Goal: Navigation & Orientation: Find specific page/section

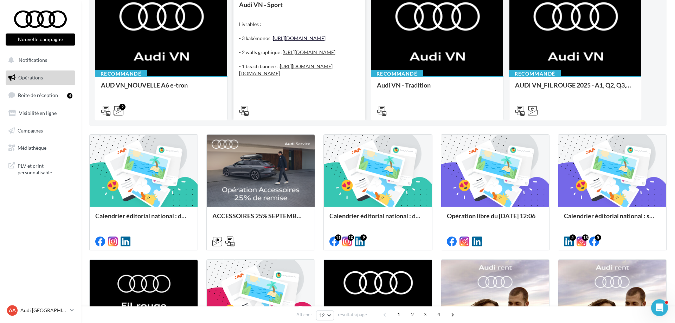
scroll to position [36, 0]
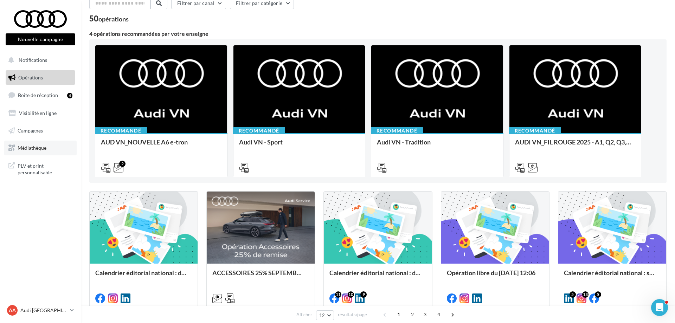
click at [43, 151] on span "Médiathèque" at bounding box center [32, 148] width 29 height 6
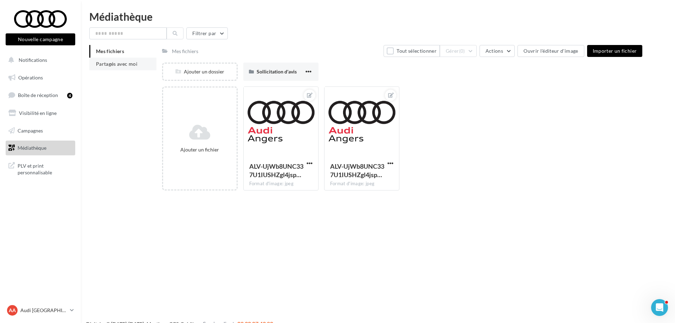
click at [128, 63] on span "Partagés avec moi" at bounding box center [116, 64] width 41 height 6
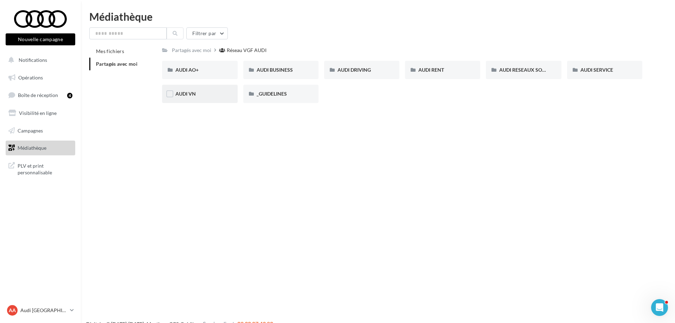
click at [212, 92] on div "AUDI VN" at bounding box center [199, 93] width 48 height 7
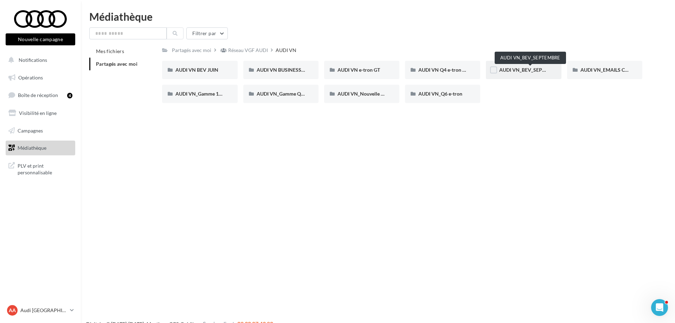
click at [507, 69] on span "AUDI VN_BEV_SEPTEMBRE" at bounding box center [530, 70] width 62 height 6
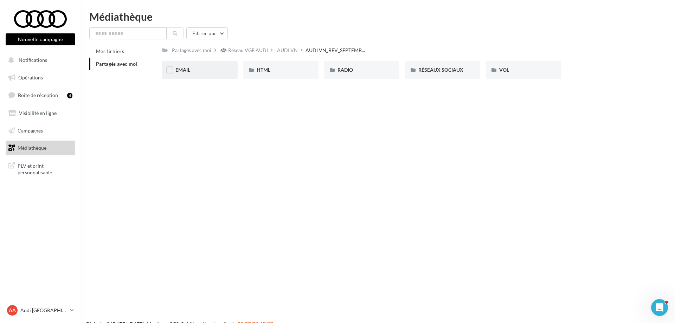
click at [208, 72] on div "EMAIL" at bounding box center [199, 69] width 48 height 7
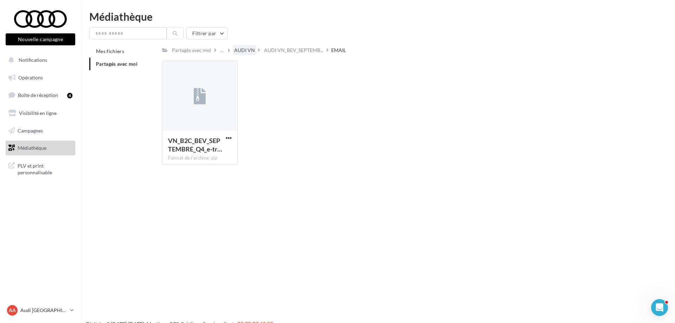
click at [241, 53] on div "AUDI VN" at bounding box center [244, 50] width 21 height 7
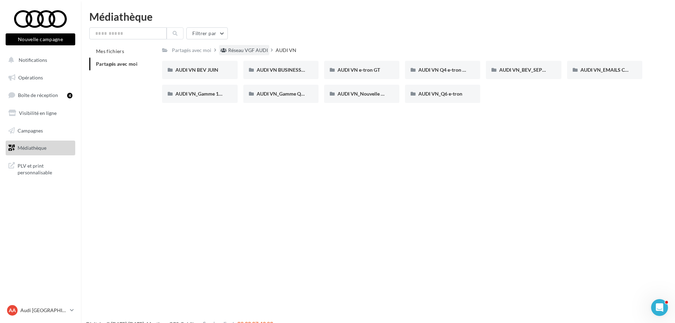
click at [260, 51] on div "Réseau VGF AUDI" at bounding box center [248, 50] width 40 height 7
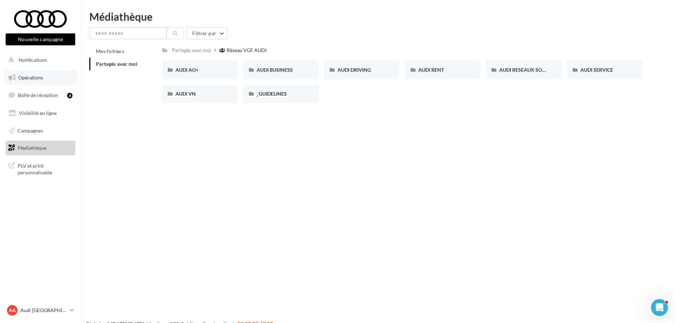
click at [38, 80] on span "Opérations" at bounding box center [30, 77] width 25 height 6
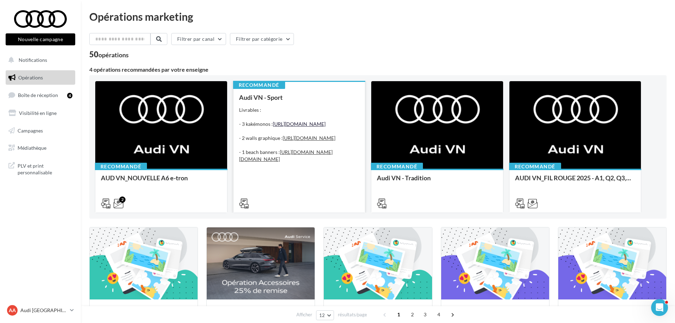
scroll to position [36, 0]
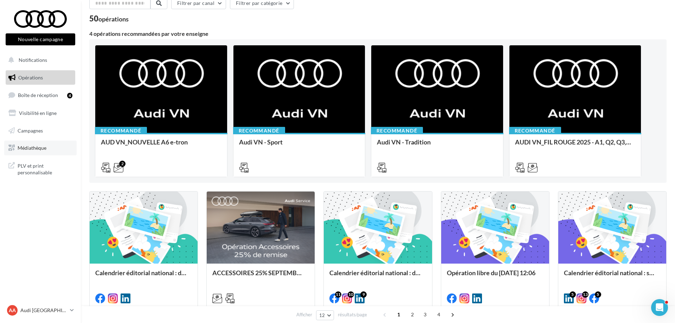
click at [43, 148] on span "Médiathèque" at bounding box center [32, 148] width 29 height 6
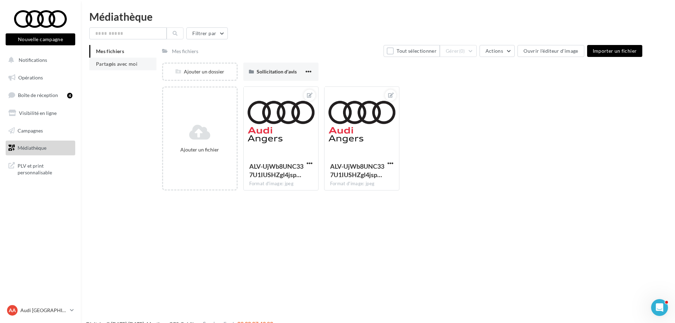
click at [143, 68] on li "Partagés avec moi" at bounding box center [122, 64] width 67 height 13
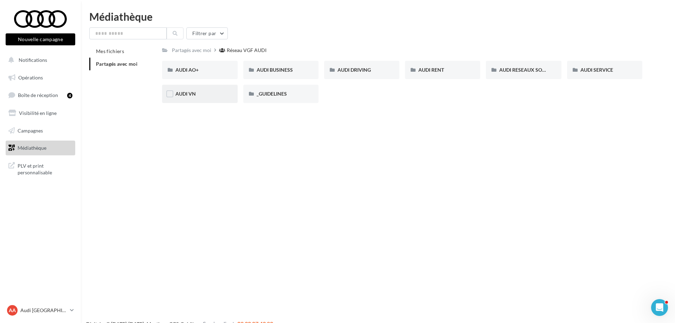
click at [202, 92] on div "AUDI VN" at bounding box center [199, 93] width 48 height 7
